Goal: Task Accomplishment & Management: Complete application form

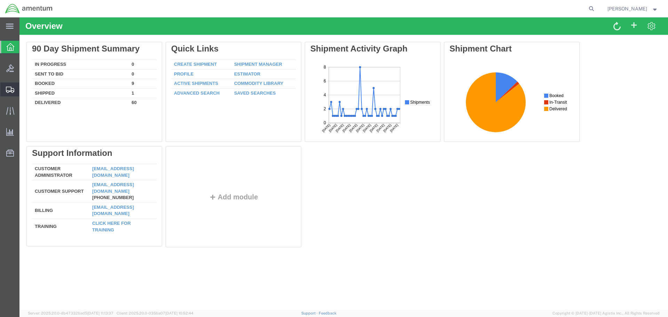
click at [0, 0] on span "Create Shipment" at bounding box center [0, 0] width 0 height 0
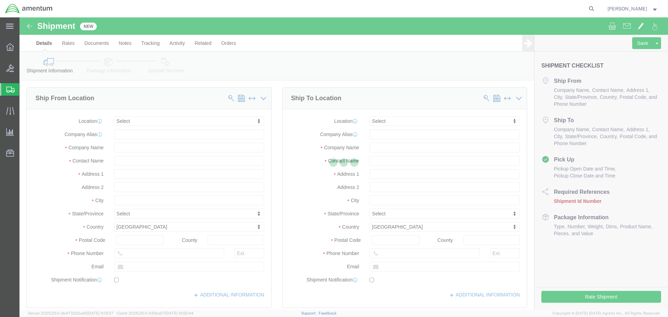
select select
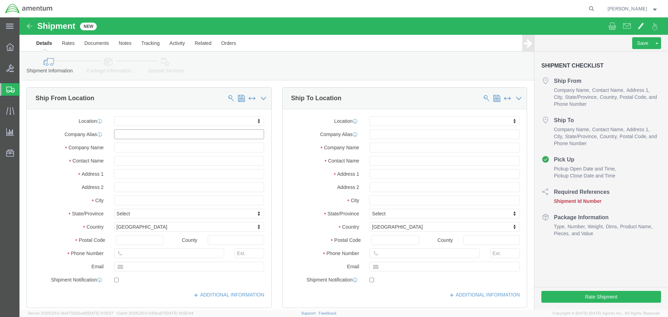
click input "text"
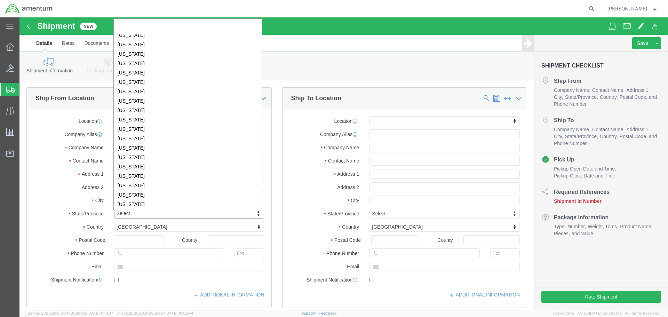
scroll to position [279, 0]
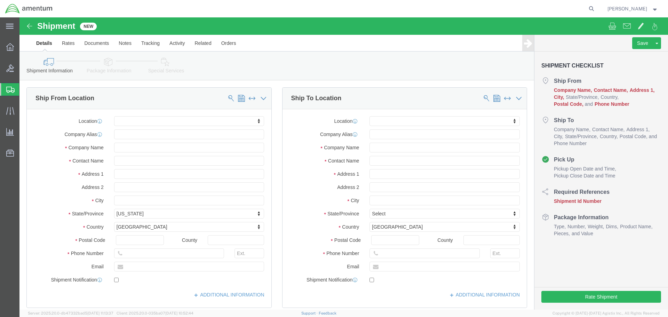
click div "Location My Profile Location [PHONE_NUMBER] [PHONE_NUMBER] [PHONE_NUMBER] [PHON…"
click input "text"
